Goal: Contribute content

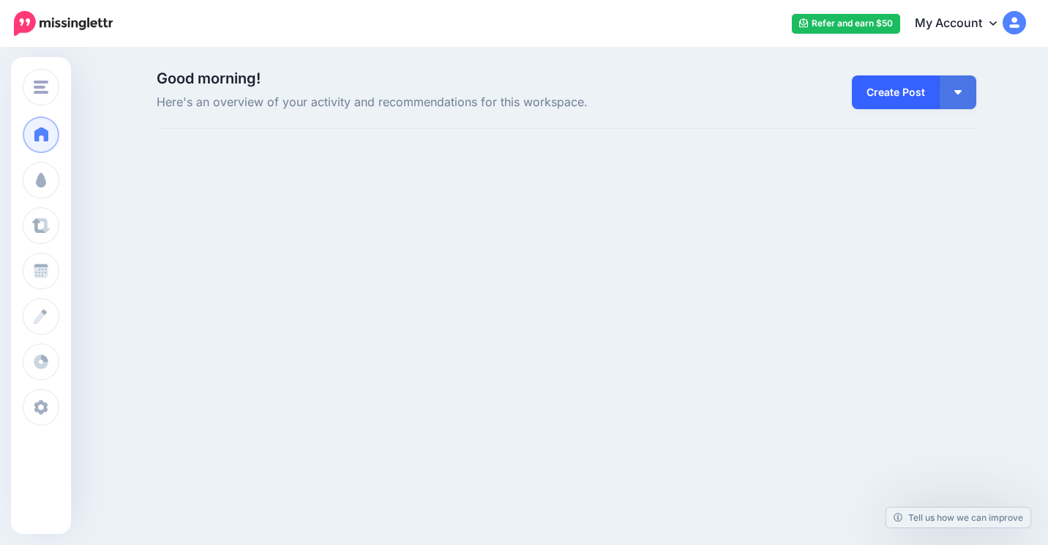
click at [874, 101] on link "Create Post" at bounding box center [896, 92] width 88 height 34
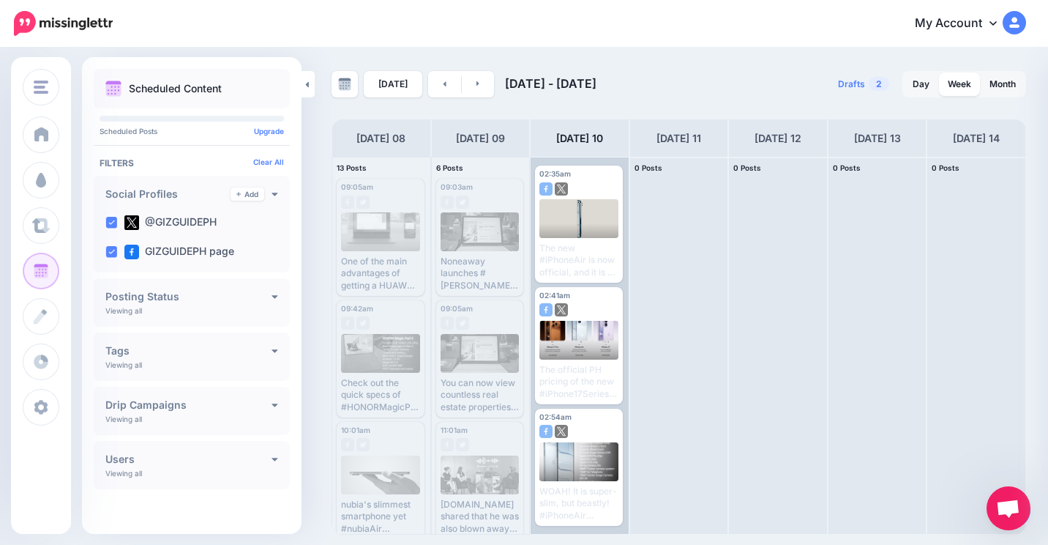
scroll to position [14, 0]
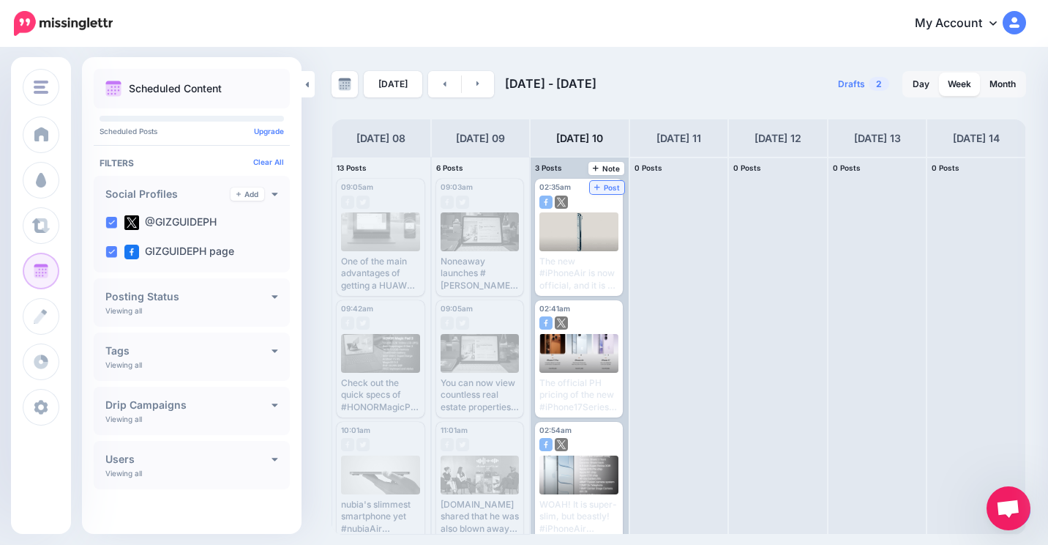
click at [618, 187] on span "Post" at bounding box center [607, 187] width 26 height 7
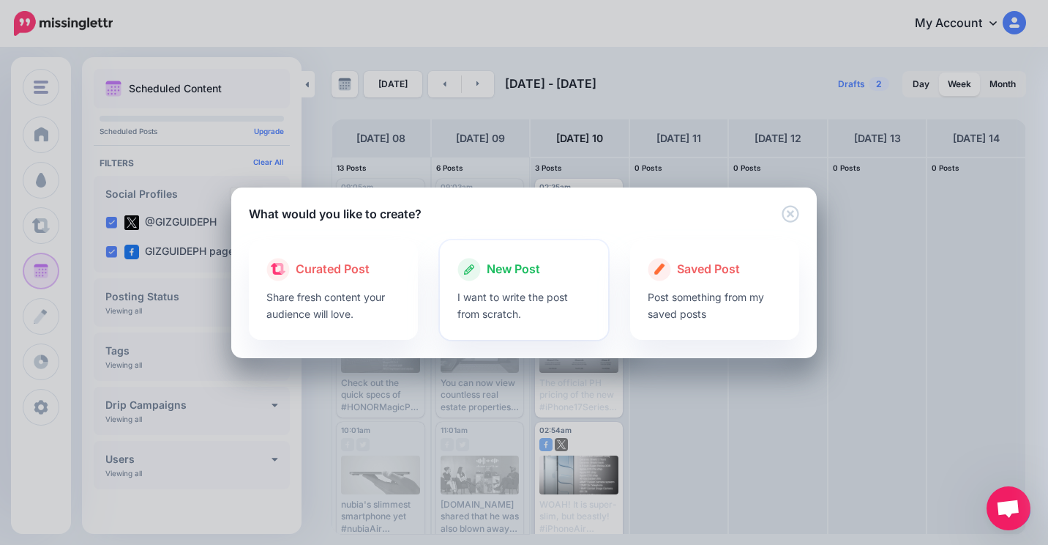
click at [587, 267] on div "New Post" at bounding box center [524, 269] width 134 height 23
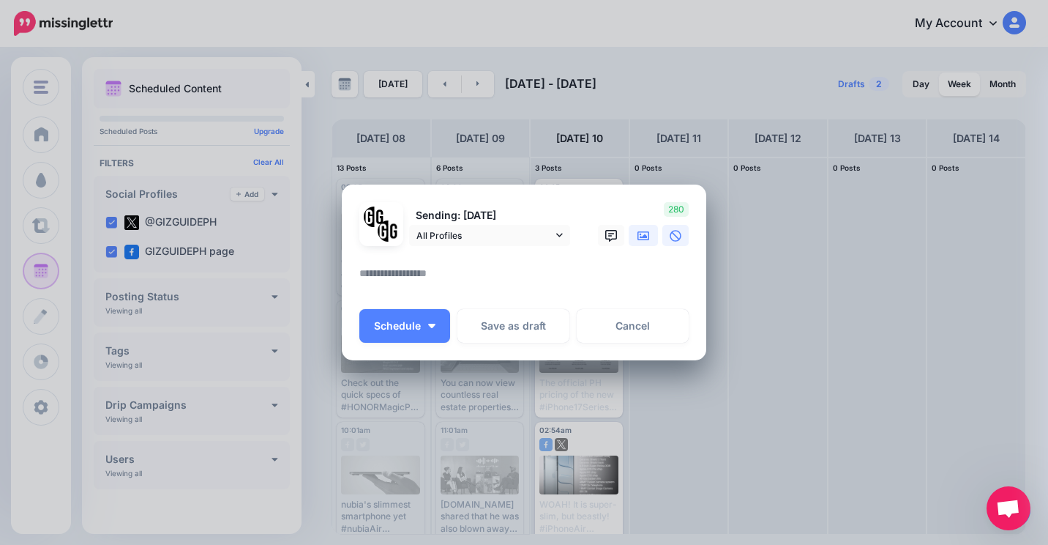
click at [636, 240] on link at bounding box center [643, 235] width 29 height 21
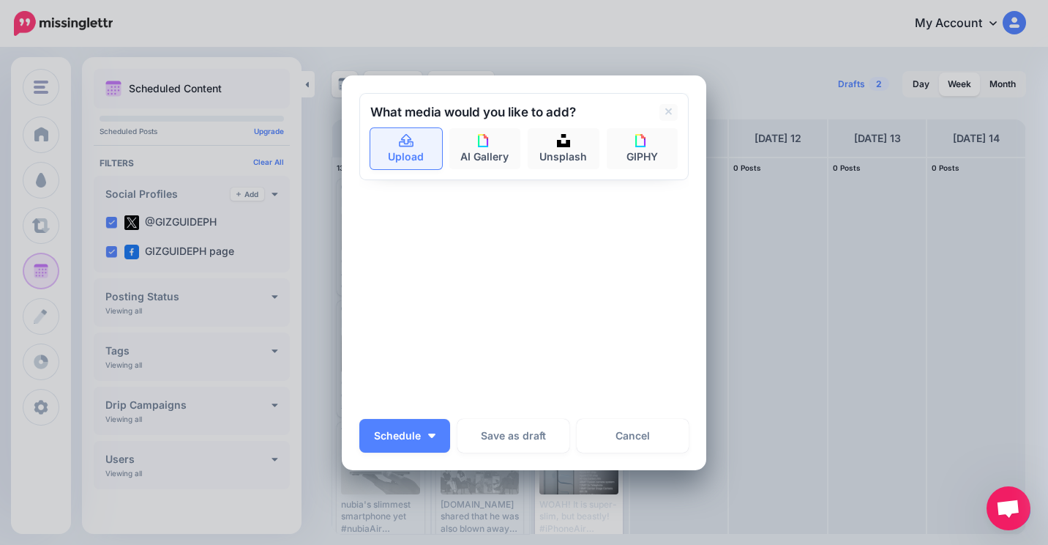
click at [414, 161] on link "Upload" at bounding box center [406, 148] width 72 height 41
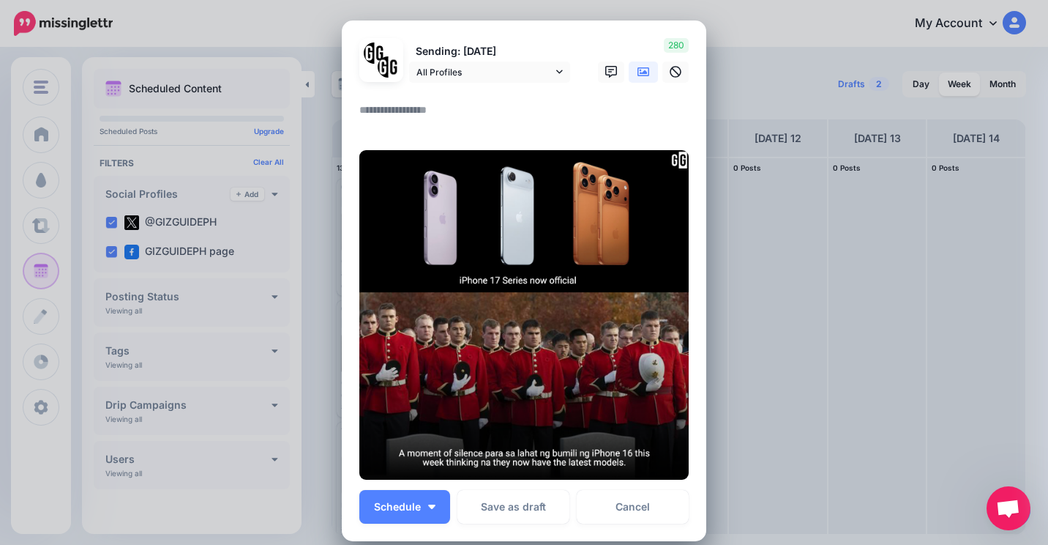
click at [410, 121] on textarea at bounding box center [527, 115] width 337 height 29
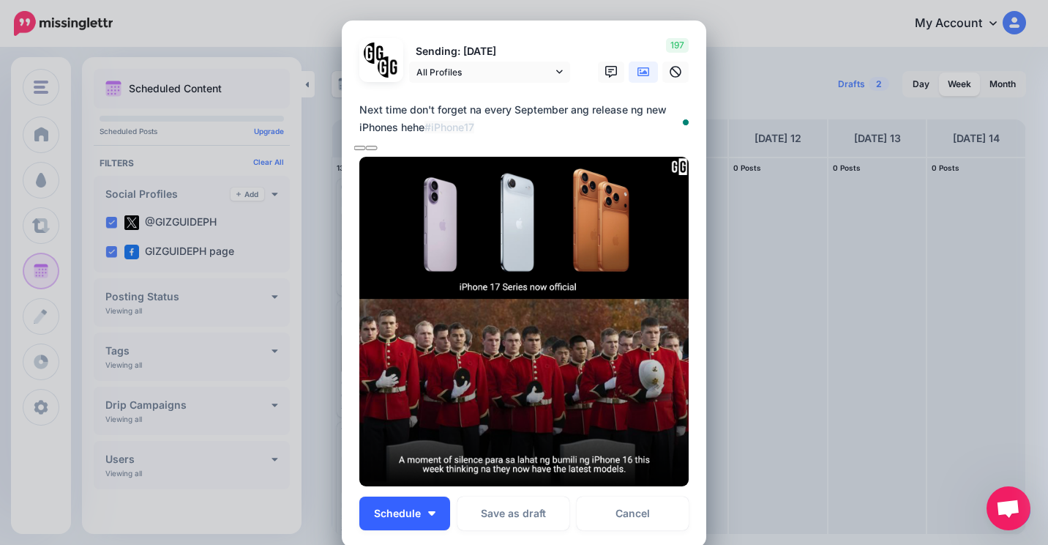
type textarea "**********"
click at [414, 514] on span "Schedule" at bounding box center [397, 513] width 47 height 10
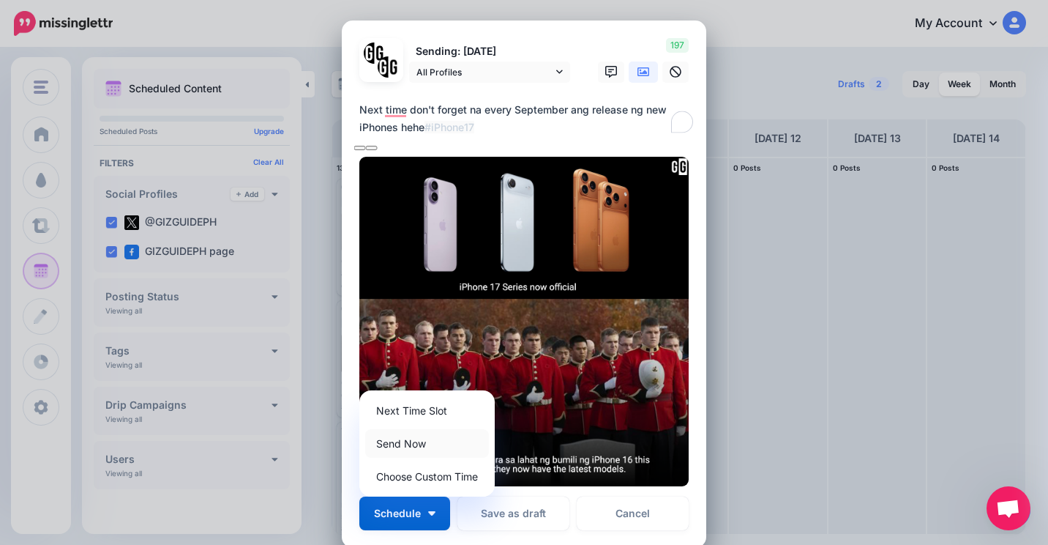
click at [411, 445] on link "Send Now" at bounding box center [427, 443] width 124 height 29
